Goal: Task Accomplishment & Management: Manage account settings

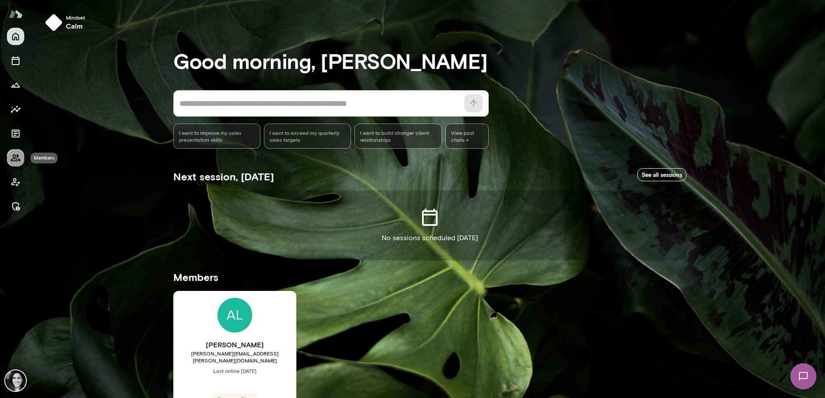
click at [18, 156] on icon "Members" at bounding box center [16, 157] width 10 height 7
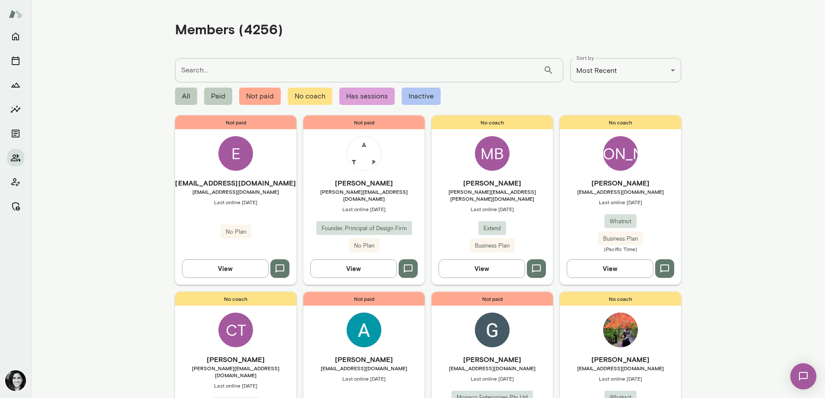
click at [231, 161] on div "E" at bounding box center [235, 153] width 35 height 35
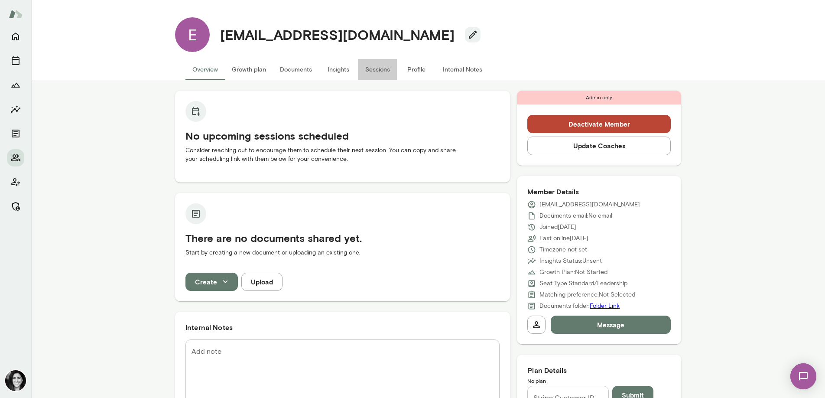
click at [373, 70] on button "Sessions" at bounding box center [377, 69] width 39 height 21
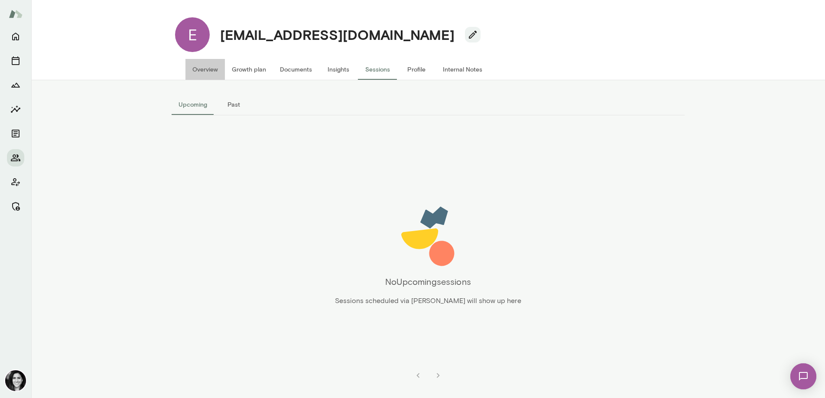
click at [213, 72] on button "Overview" at bounding box center [204, 69] width 39 height 21
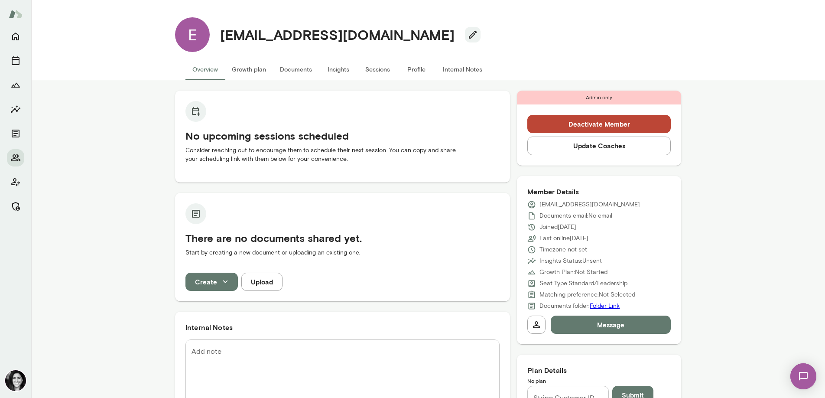
click at [198, 77] on button "Overview" at bounding box center [204, 69] width 39 height 21
click at [16, 44] on button "Home" at bounding box center [15, 36] width 17 height 17
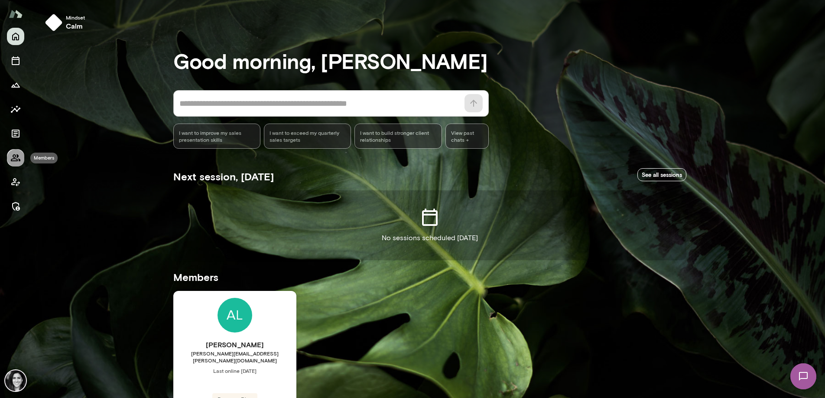
click at [13, 159] on icon "Members" at bounding box center [15, 157] width 10 height 10
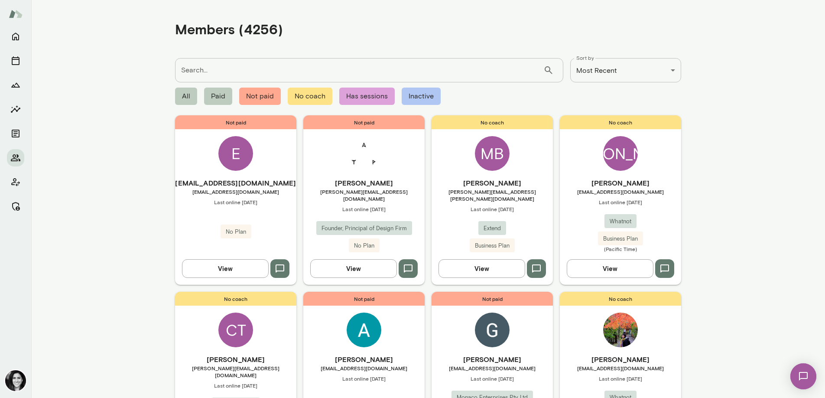
click at [373, 152] on img at bounding box center [364, 153] width 35 height 35
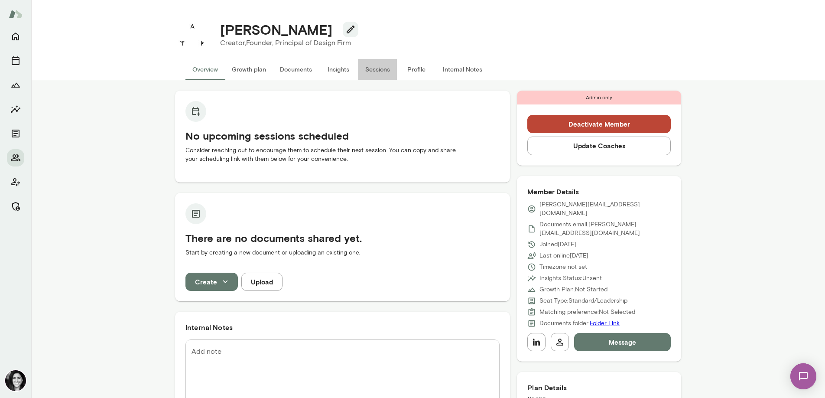
click at [370, 73] on button "Sessions" at bounding box center [377, 69] width 39 height 21
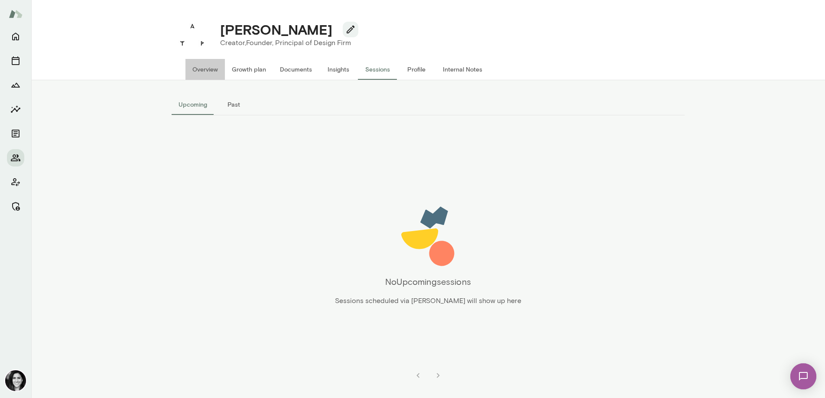
click at [208, 74] on button "Overview" at bounding box center [204, 69] width 39 height 21
